Goal: Information Seeking & Learning: Learn about a topic

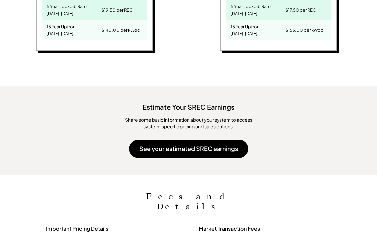
scroll to position [564, 0]
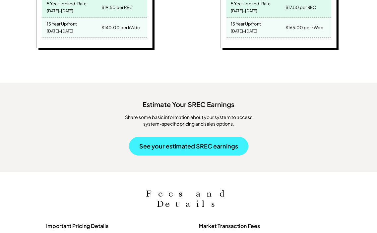
click at [153, 138] on button "See your estimated SREC earnings" at bounding box center [188, 146] width 119 height 19
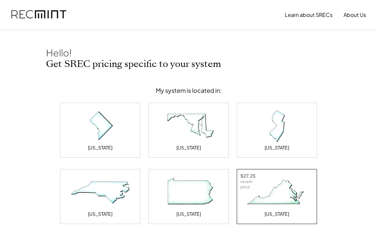
click at [278, 205] on img at bounding box center [277, 192] width 66 height 33
